Goal: Communication & Community: Answer question/provide support

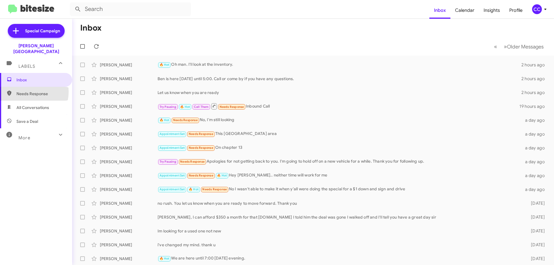
click at [25, 91] on span "Needs Response" at bounding box center [40, 94] width 49 height 6
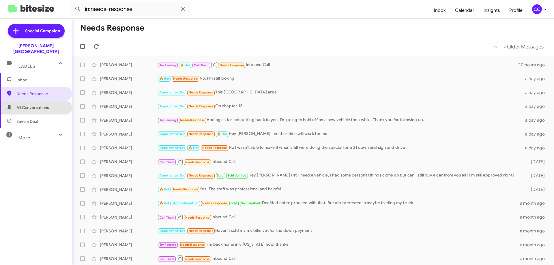
click at [37, 105] on span "All Conversations" at bounding box center [32, 108] width 33 height 6
type input "in:all-conversations"
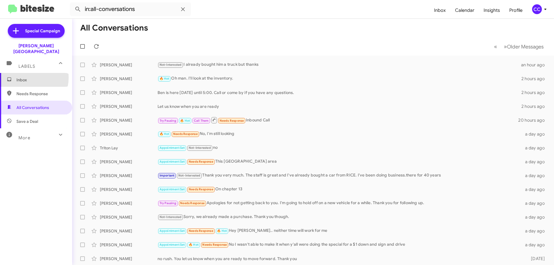
drag, startPoint x: 21, startPoint y: 72, endPoint x: 21, endPoint y: 75, distance: 3.8
click at [21, 77] on span "Inbox" at bounding box center [40, 80] width 49 height 6
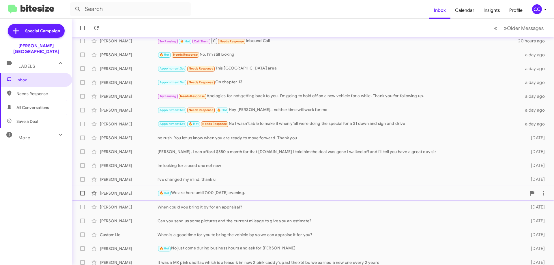
scroll to position [70, 0]
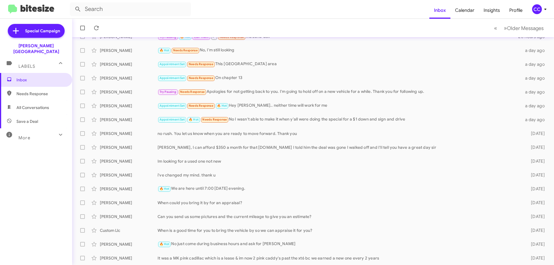
click at [40, 91] on span "Needs Response" at bounding box center [40, 94] width 49 height 6
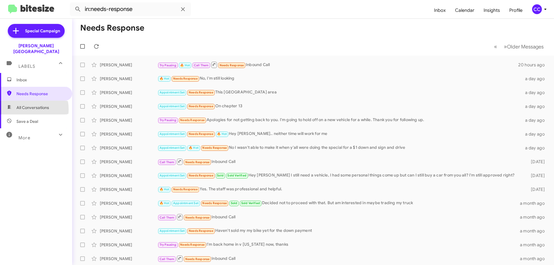
click at [24, 105] on span "All Conversations" at bounding box center [32, 108] width 33 height 6
type input "in:all-conversations"
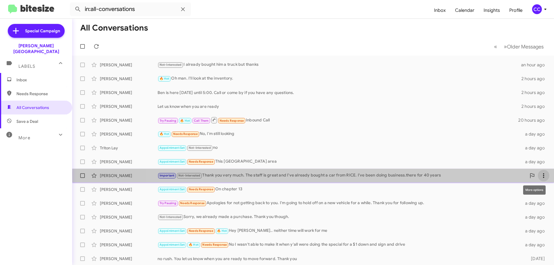
click at [540, 174] on icon at bounding box center [543, 175] width 7 height 7
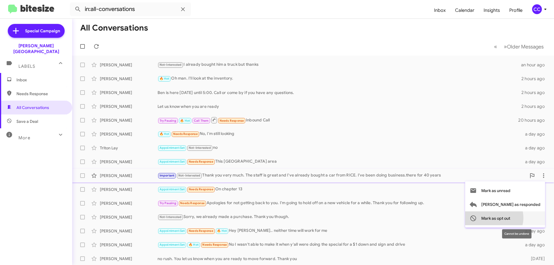
click at [510, 218] on span "Mark as opt out" at bounding box center [495, 218] width 29 height 14
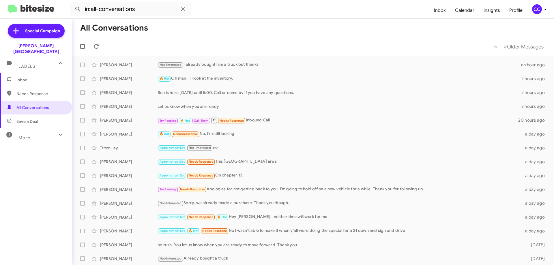
click at [26, 77] on span "Inbox" at bounding box center [40, 80] width 49 height 6
